Goal: Information Seeking & Learning: Learn about a topic

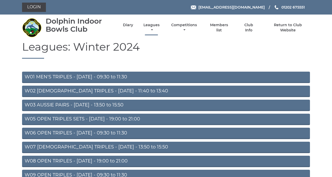
click at [161, 32] on link "Leagues" at bounding box center [151, 28] width 19 height 10
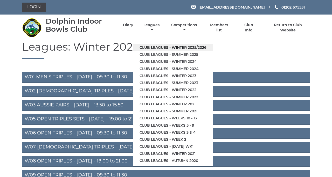
click at [213, 51] on link "Club leagues - Winter 2025/2026" at bounding box center [173, 47] width 79 height 7
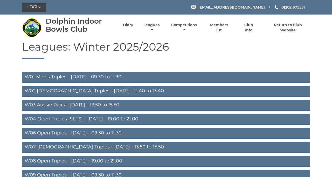
click at [224, 111] on link "W03 Aussie Pairs - [DATE] - 13:50 to 15:50" at bounding box center [166, 105] width 288 height 11
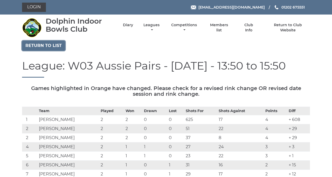
click at [62, 51] on link "Return to list" at bounding box center [43, 46] width 43 height 10
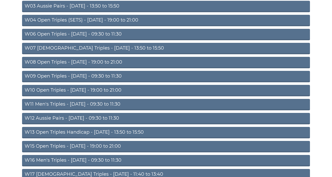
click at [199, 138] on link "W13 Open Triples Handicap - Thursday - 13:50 to 15:50" at bounding box center [166, 132] width 288 height 11
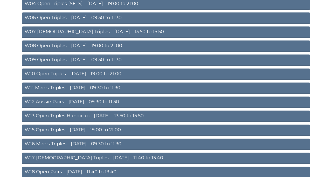
scroll to position [123, 0]
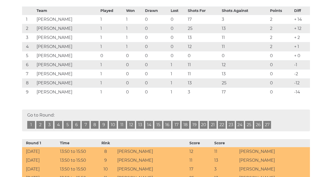
scroll to position [112, 0]
